Goal: Information Seeking & Learning: Stay updated

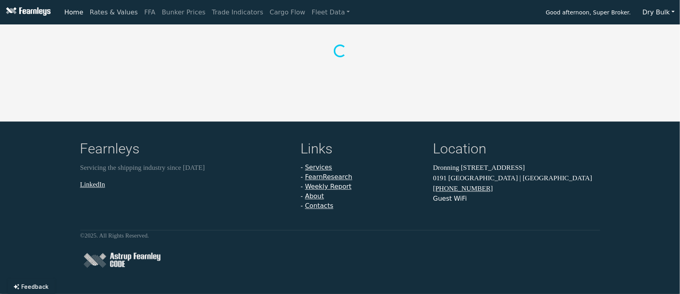
click at [91, 9] on link "Rates & Values" at bounding box center [114, 12] width 55 height 16
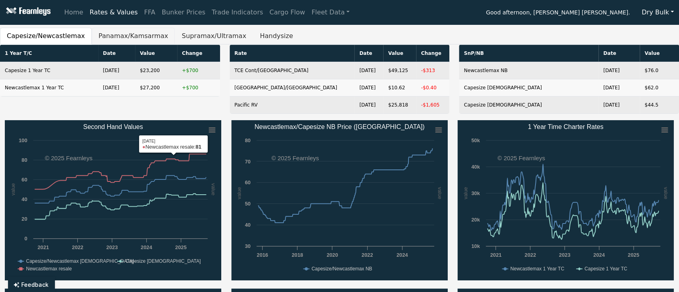
click at [120, 43] on button "Panamax/Kamsarmax" at bounding box center [133, 36] width 83 height 17
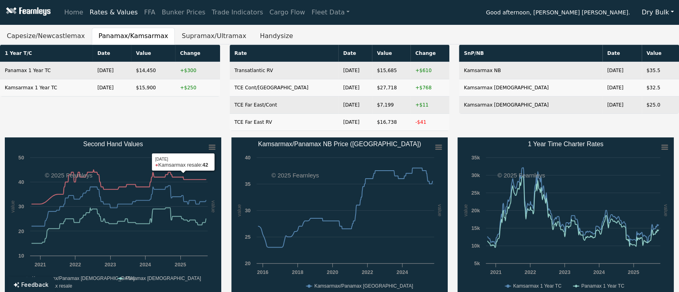
click at [170, 124] on div "1 Year T/C Date Value Change Panamax 1 Year TC [DATE] $14,450 +$300 Kamsarmax 1…" at bounding box center [110, 91] width 230 height 93
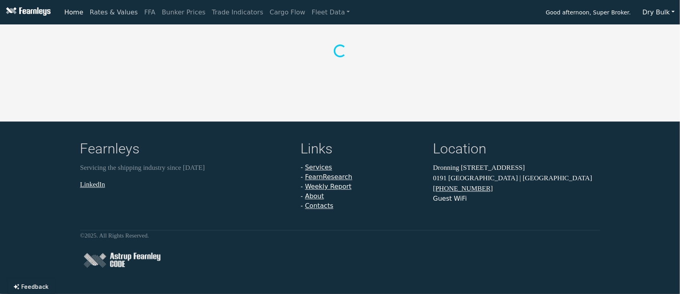
click at [93, 8] on link "Rates & Values" at bounding box center [114, 12] width 55 height 16
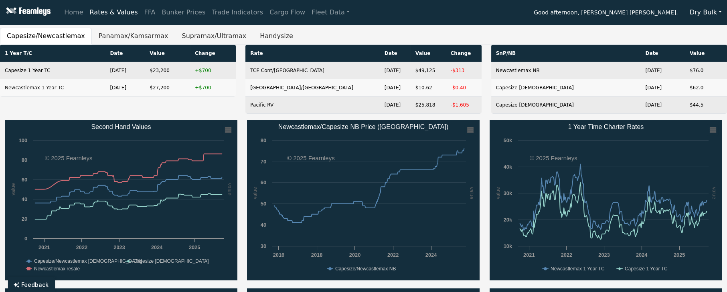
click at [194, 113] on div "1 Year T/C Date Value Change Capesize 1 Year TC Sep 24, 25 $23,200 +$700 Newcas…" at bounding box center [117, 83] width 245 height 76
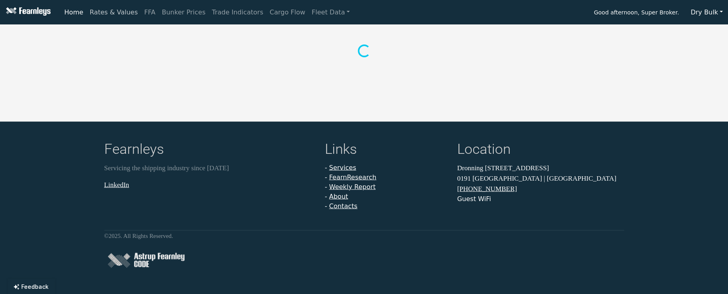
click at [92, 15] on link "Rates & Values" at bounding box center [114, 12] width 55 height 16
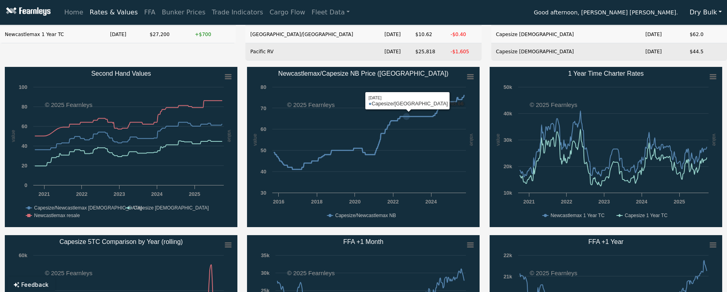
scroll to position [267, 0]
